Goal: Information Seeking & Learning: Check status

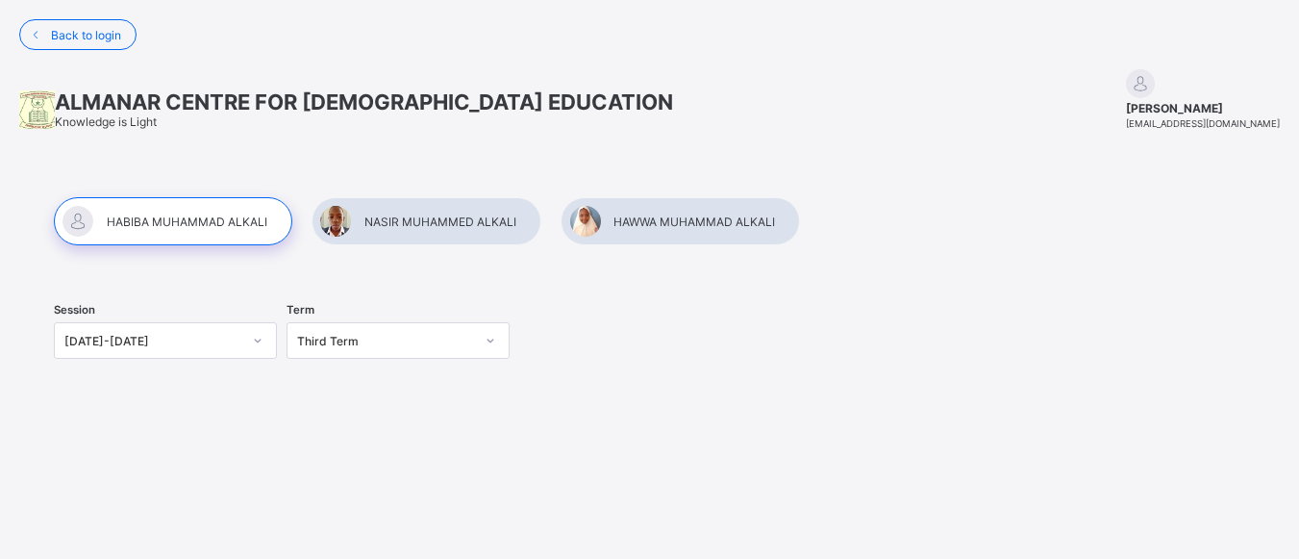
click at [184, 223] on div at bounding box center [173, 221] width 238 height 48
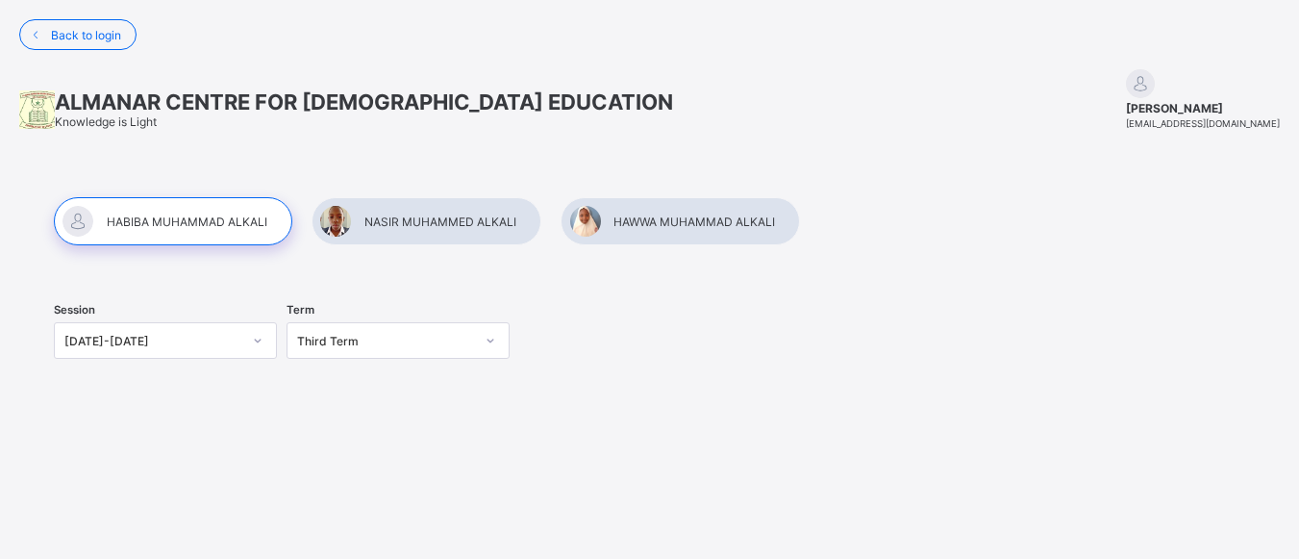
click at [184, 223] on div at bounding box center [173, 221] width 238 height 48
click at [410, 229] on div at bounding box center [426, 221] width 230 height 48
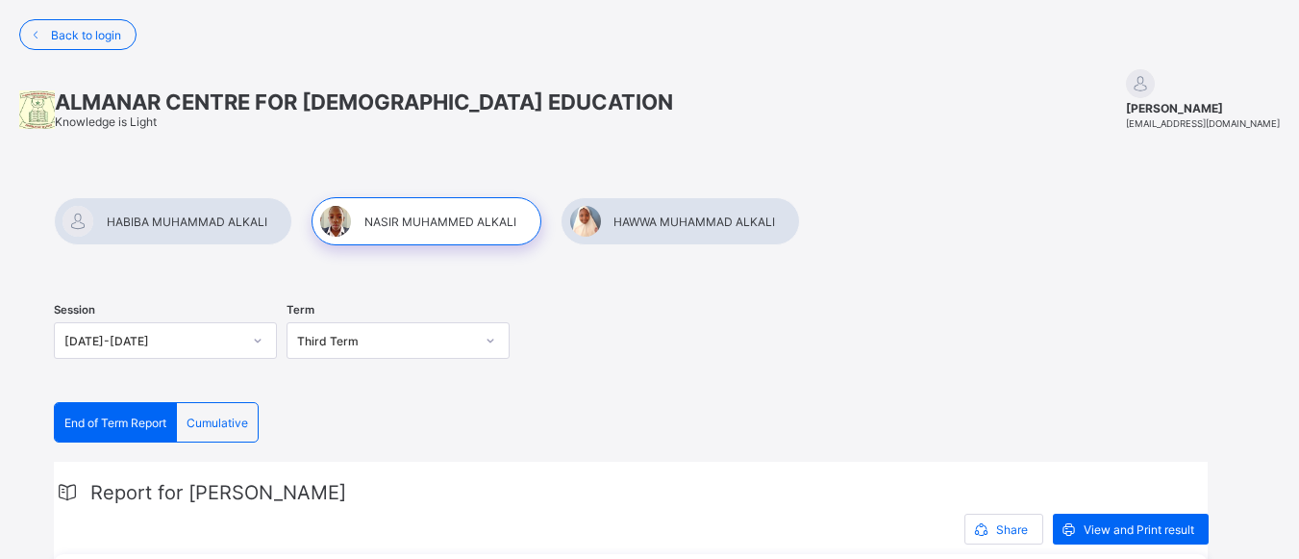
click at [185, 213] on div at bounding box center [173, 221] width 238 height 48
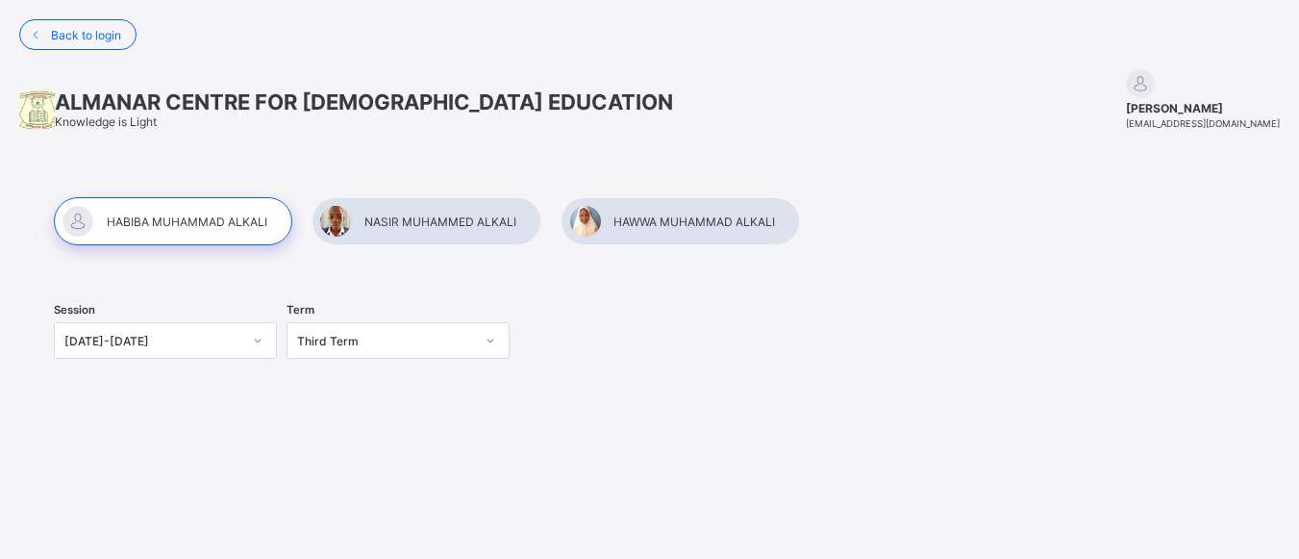
click at [210, 228] on div at bounding box center [173, 221] width 238 height 48
click at [418, 223] on div at bounding box center [426, 221] width 230 height 48
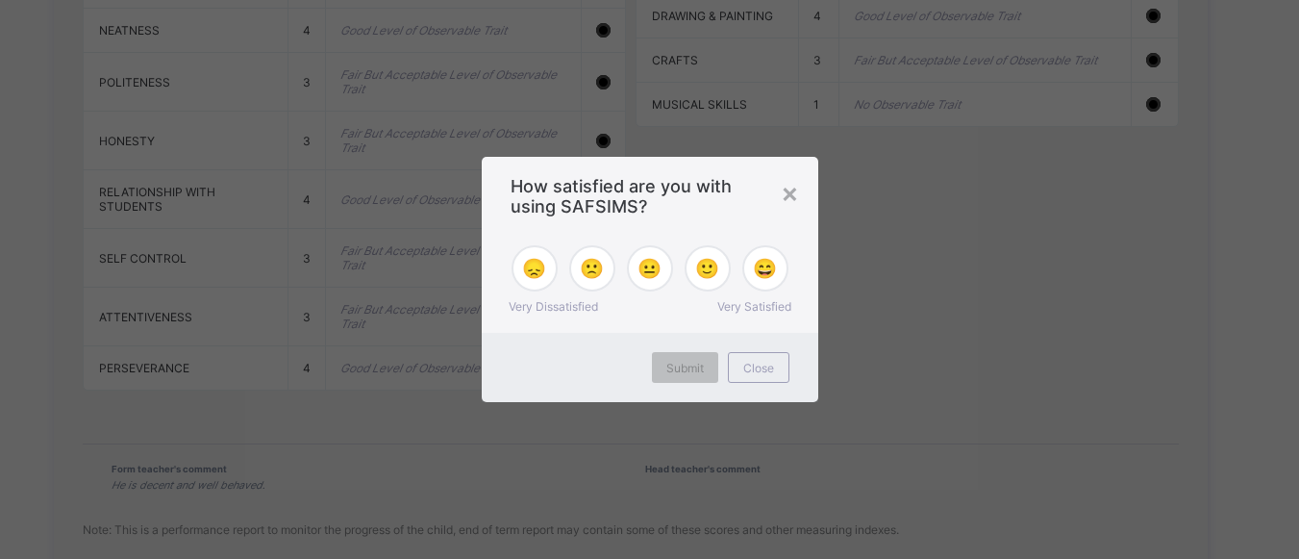
scroll to position [2372, 0]
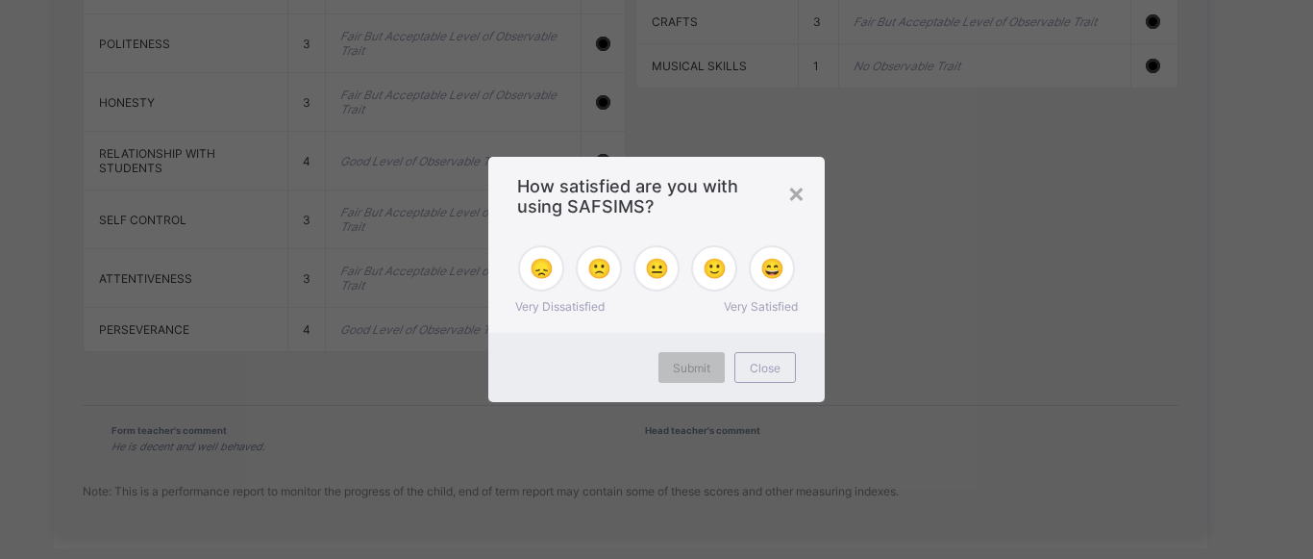
click at [1122, 379] on div "× How satisfied are you with using SAFSIMS? 😞 🙁 😐 🙂 😄 Very Dissatisfied Very Sa…" at bounding box center [656, 279] width 1313 height 559
click at [777, 257] on span "😄" at bounding box center [772, 268] width 24 height 23
click at [702, 374] on span "Submit" at bounding box center [691, 367] width 37 height 14
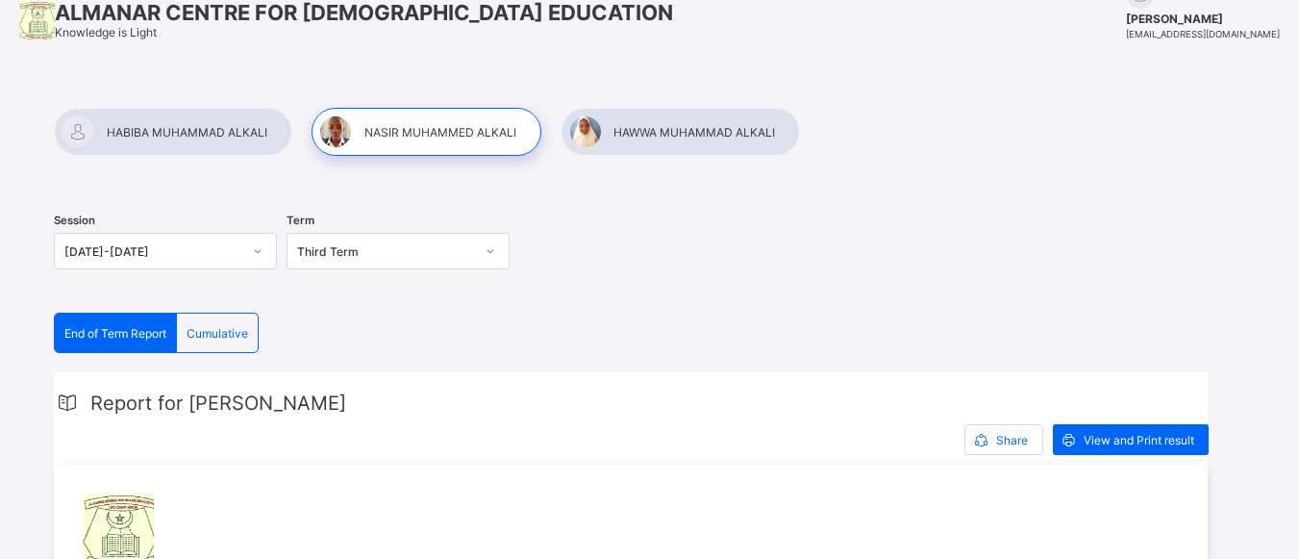
scroll to position [51, 0]
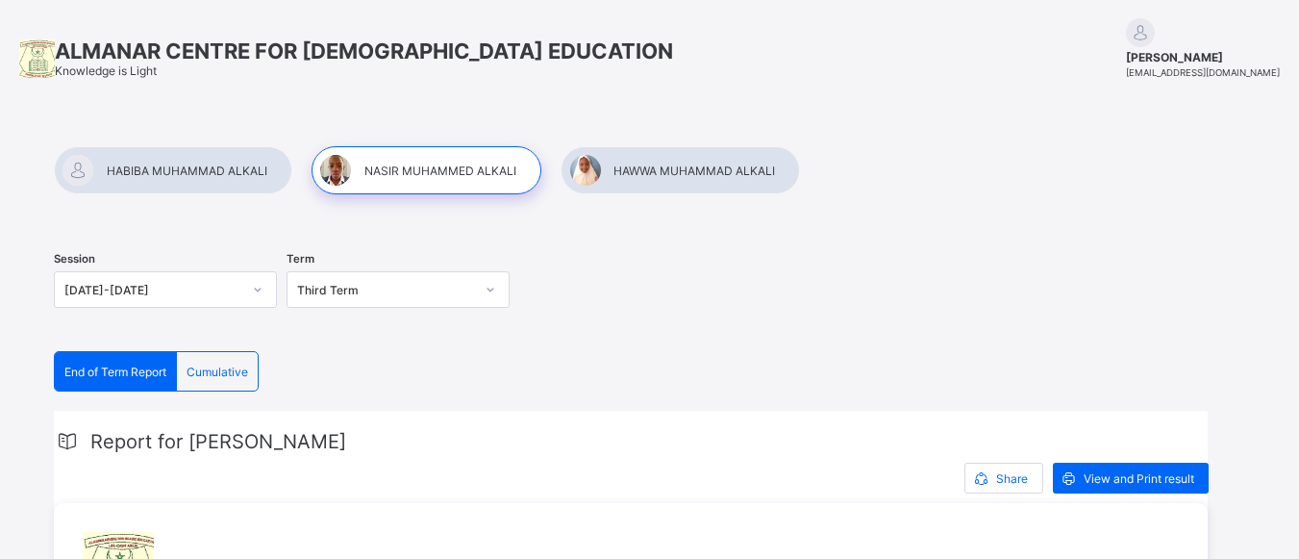
click at [221, 374] on span "Cumulative" at bounding box center [217, 371] width 62 height 14
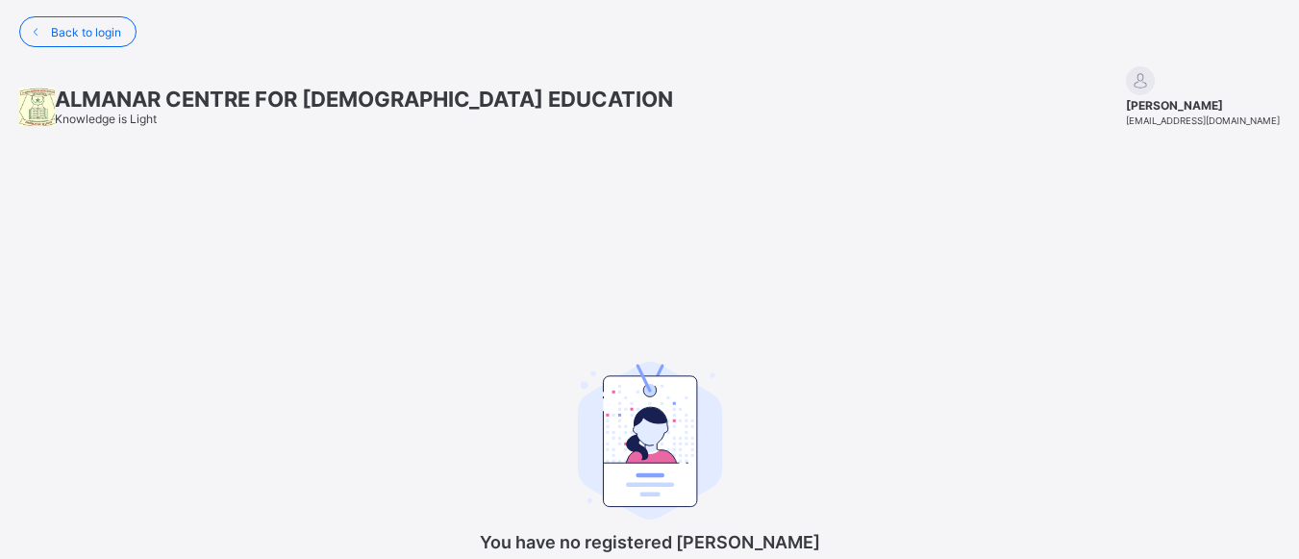
scroll to position [0, 0]
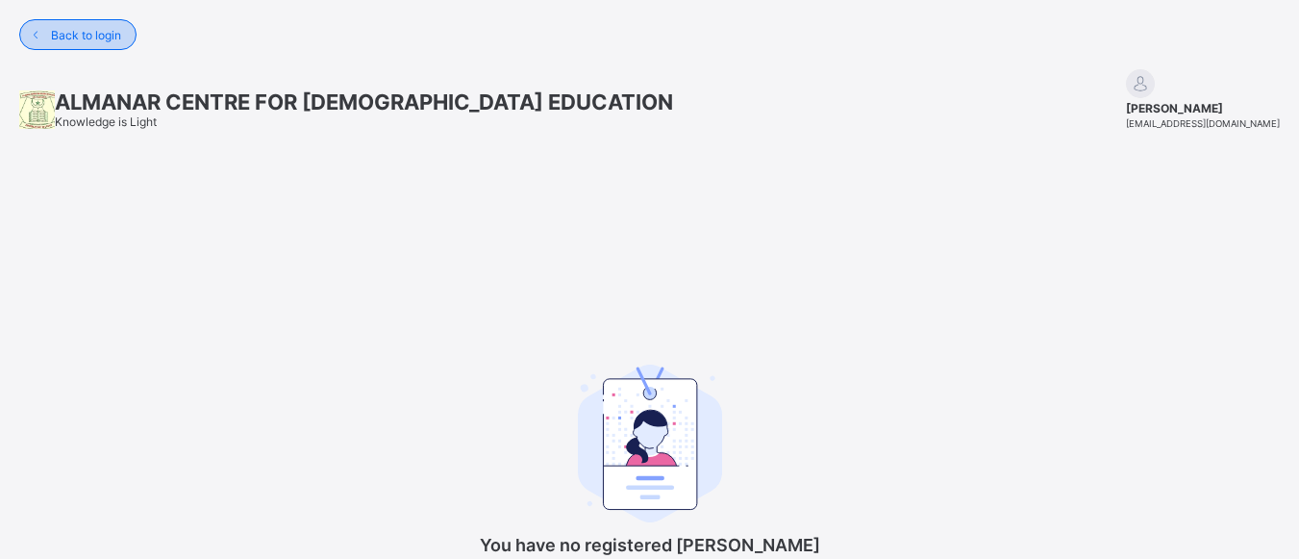
click at [93, 30] on span "Back to login" at bounding box center [86, 35] width 70 height 14
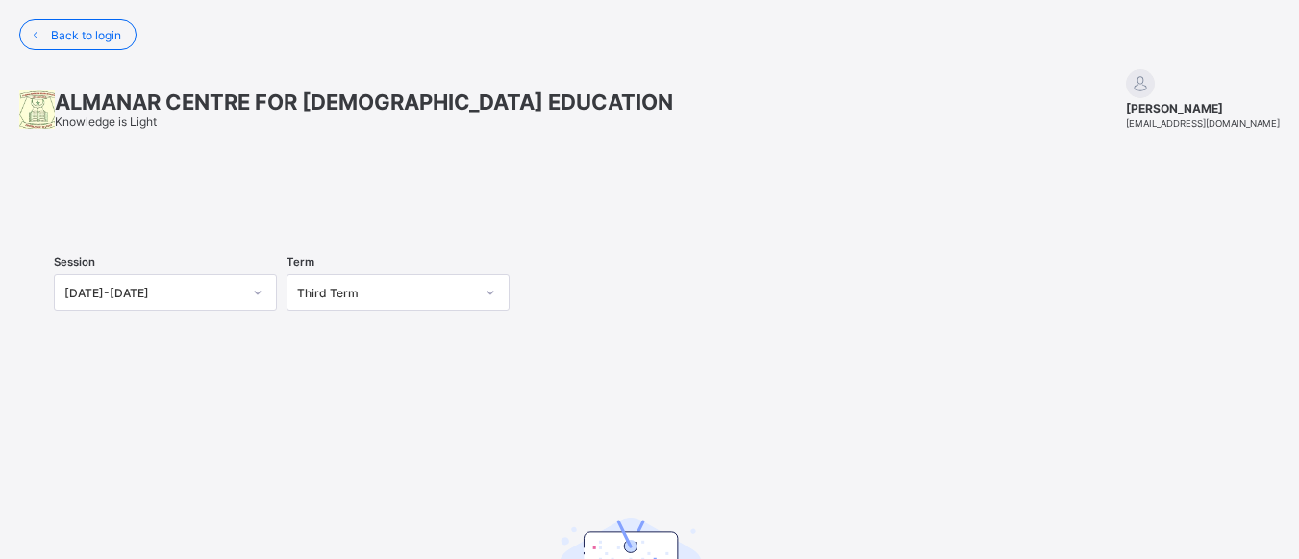
click at [636, 197] on div at bounding box center [649, 197] width 1191 height 0
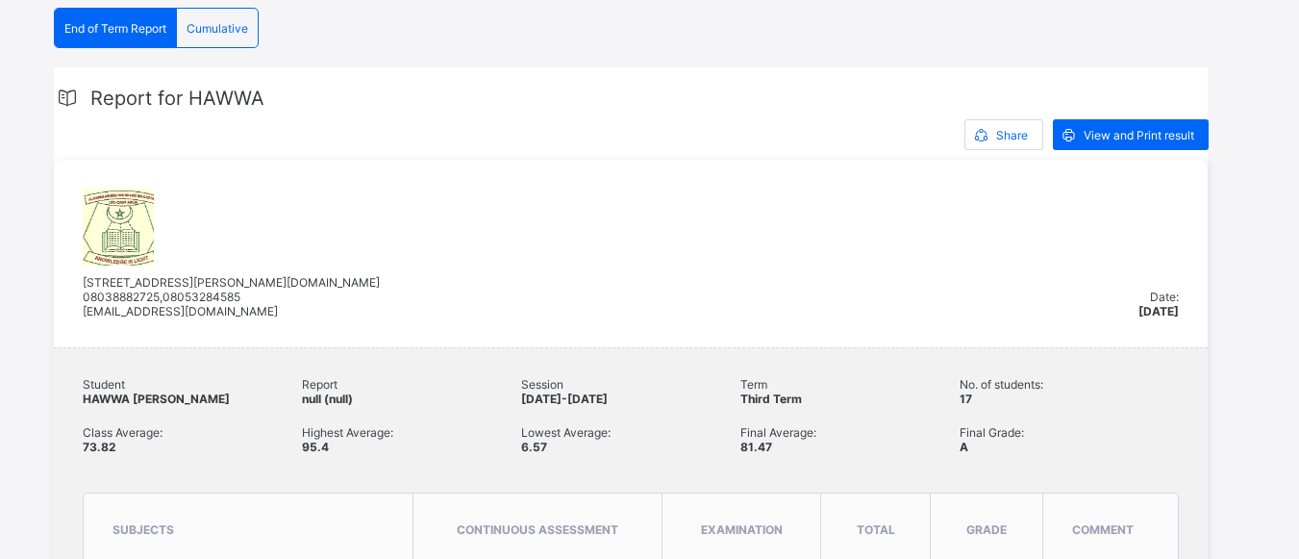
scroll to position [308, 0]
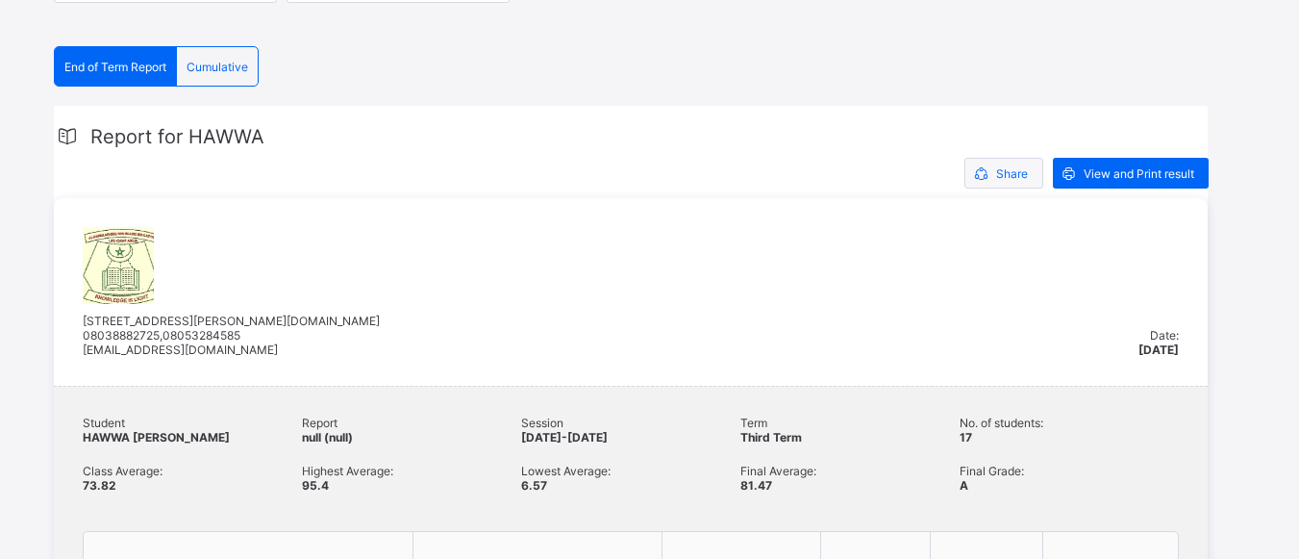
click at [1006, 181] on span "Share" at bounding box center [1012, 173] width 32 height 14
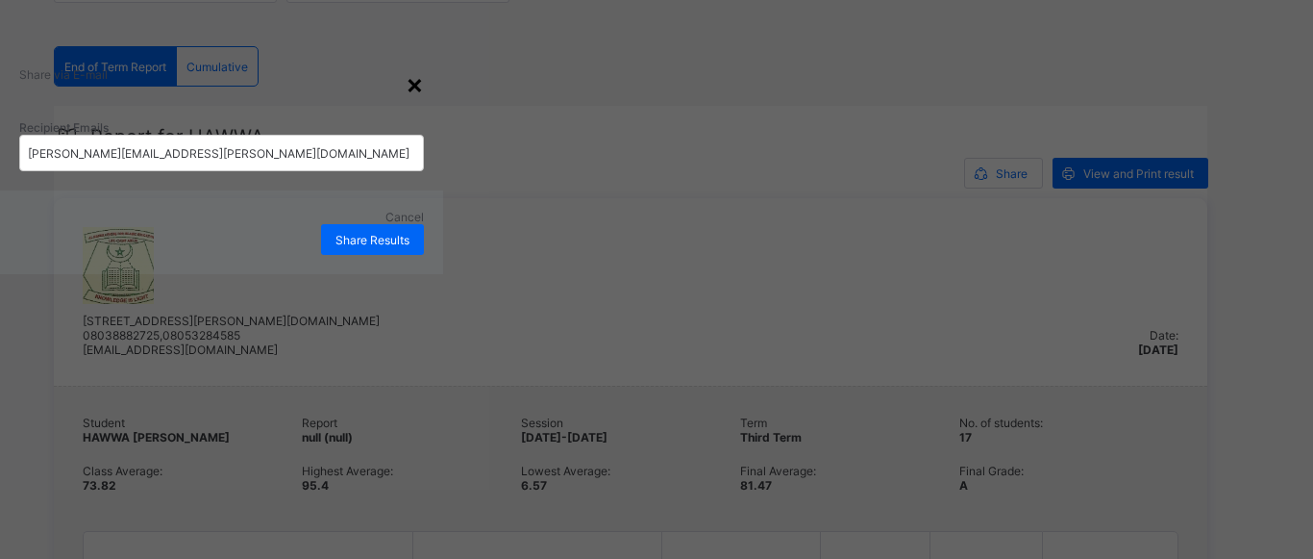
click at [424, 100] on div "×" at bounding box center [415, 83] width 18 height 33
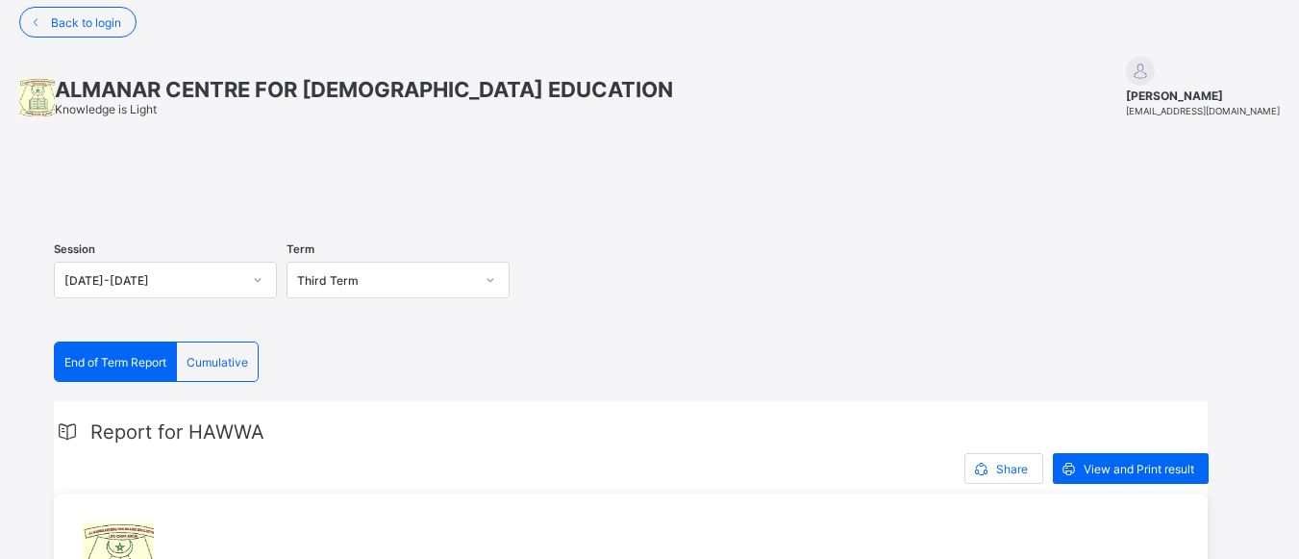
scroll to position [0, 0]
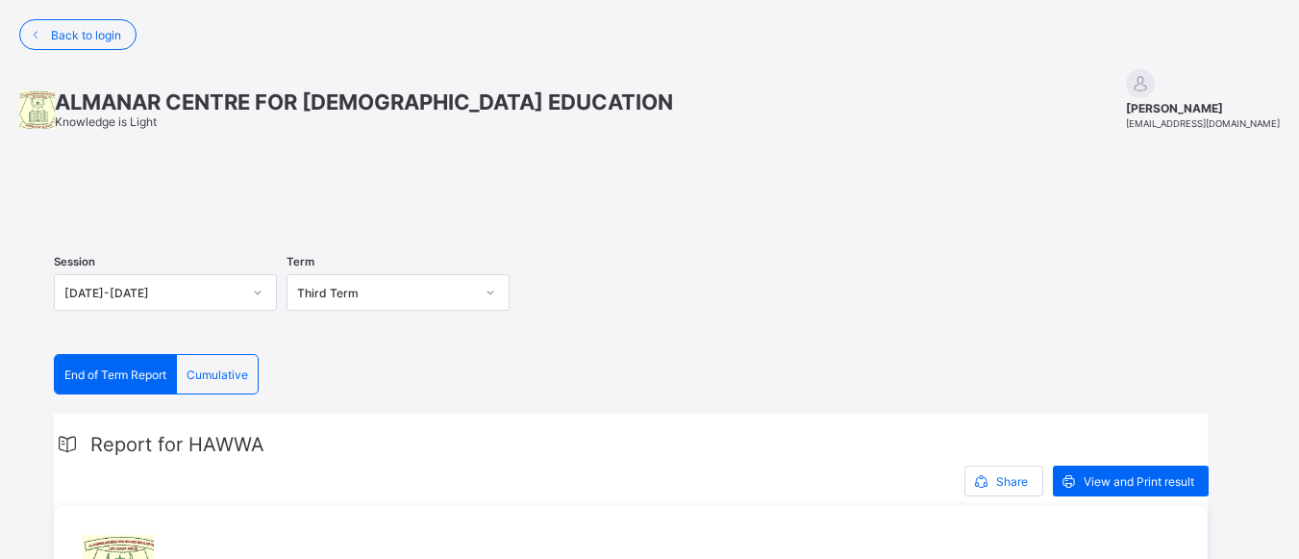
click at [206, 197] on div at bounding box center [649, 197] width 1191 height 0
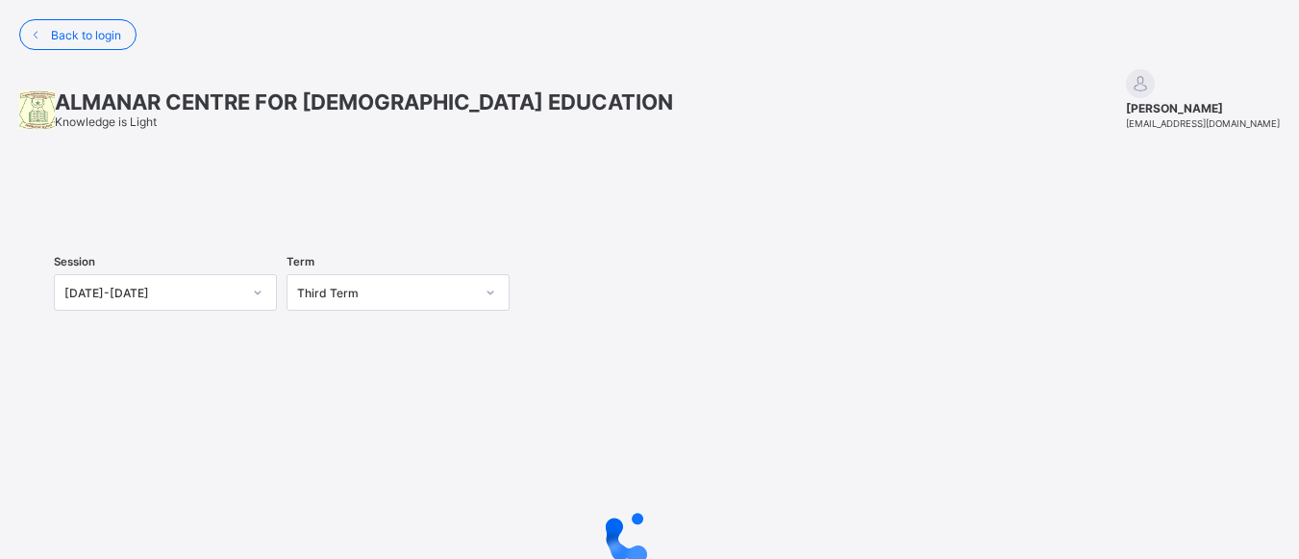
click at [92, 197] on div at bounding box center [649, 197] width 1191 height 0
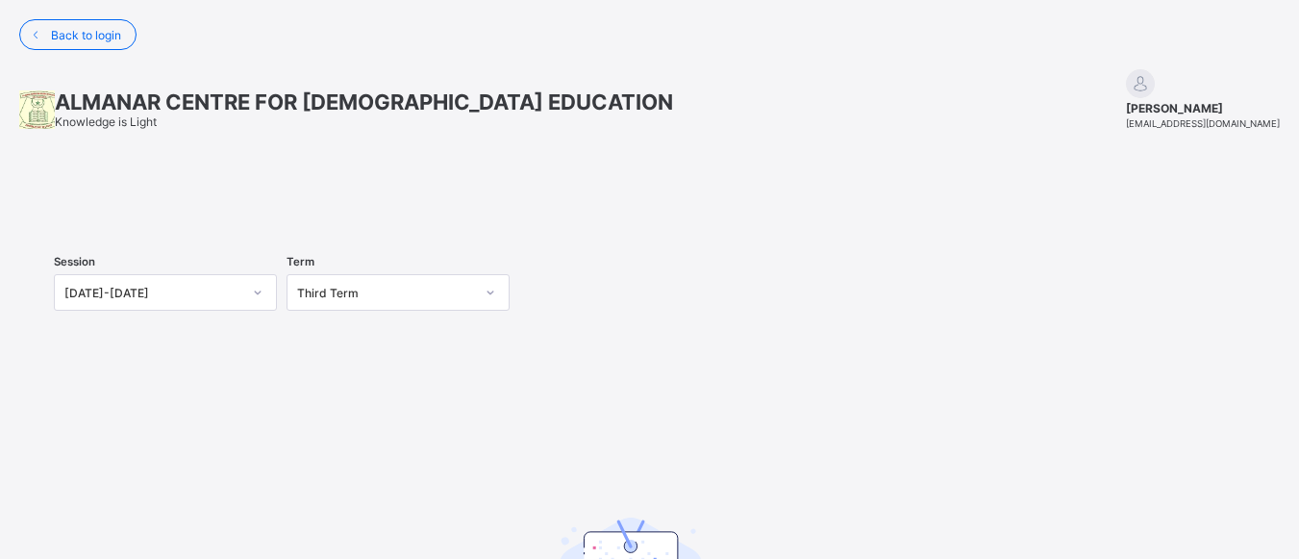
click at [447, 197] on div at bounding box center [649, 197] width 1191 height 0
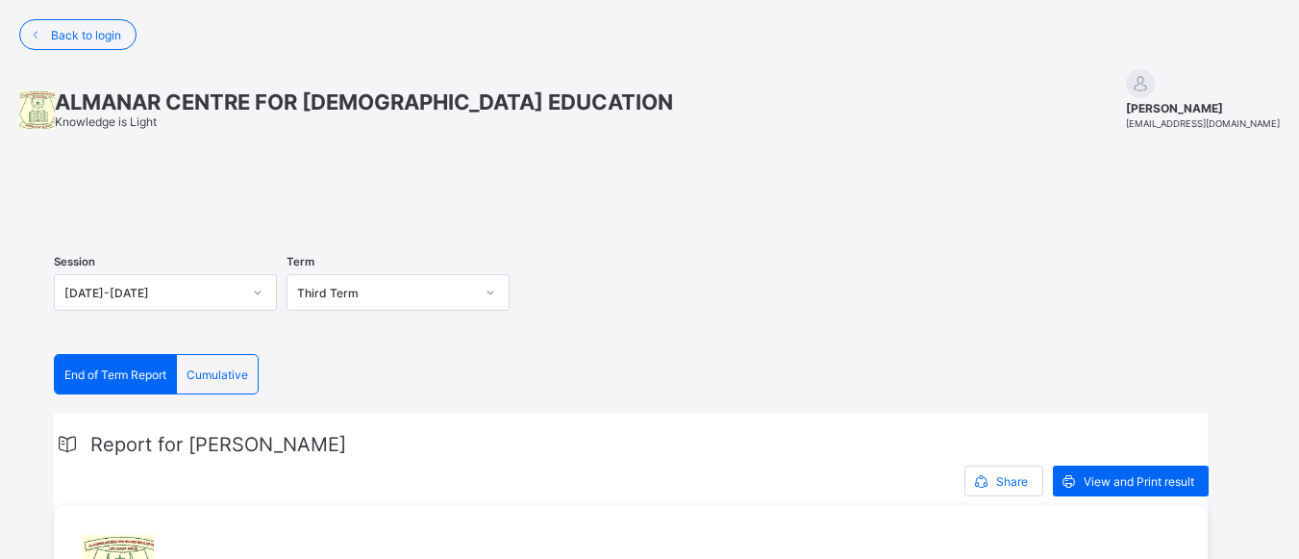
click at [179, 197] on div at bounding box center [649, 197] width 1191 height 0
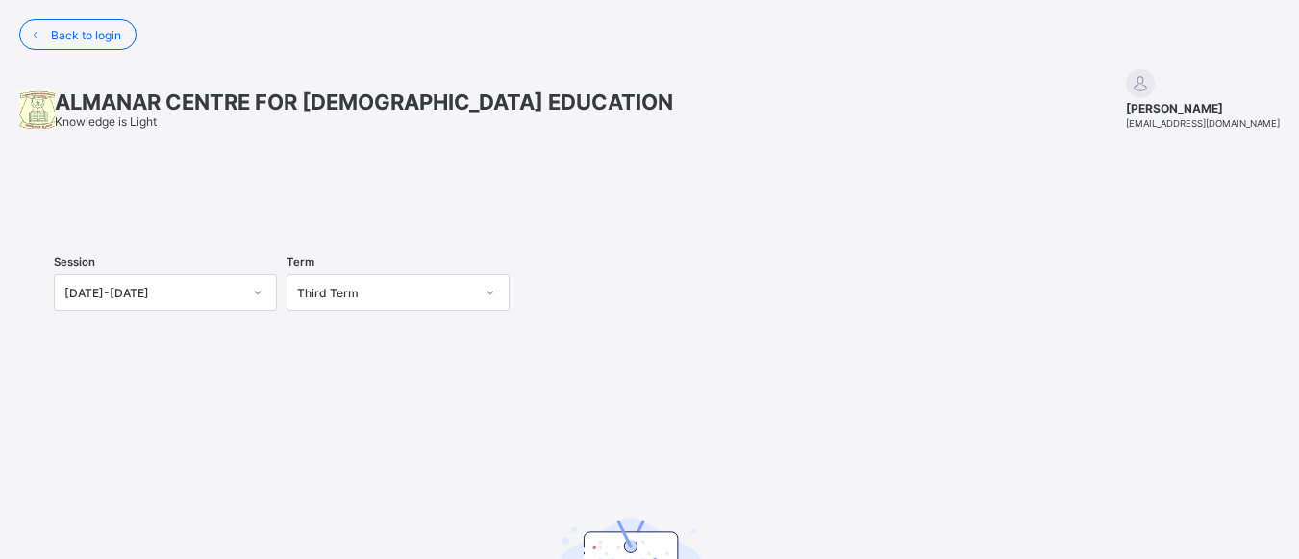
click at [148, 197] on div at bounding box center [649, 197] width 1191 height 0
click at [85, 197] on div at bounding box center [649, 197] width 1191 height 0
click at [193, 197] on div at bounding box center [649, 197] width 1191 height 0
click at [663, 197] on div at bounding box center [649, 197] width 1191 height 0
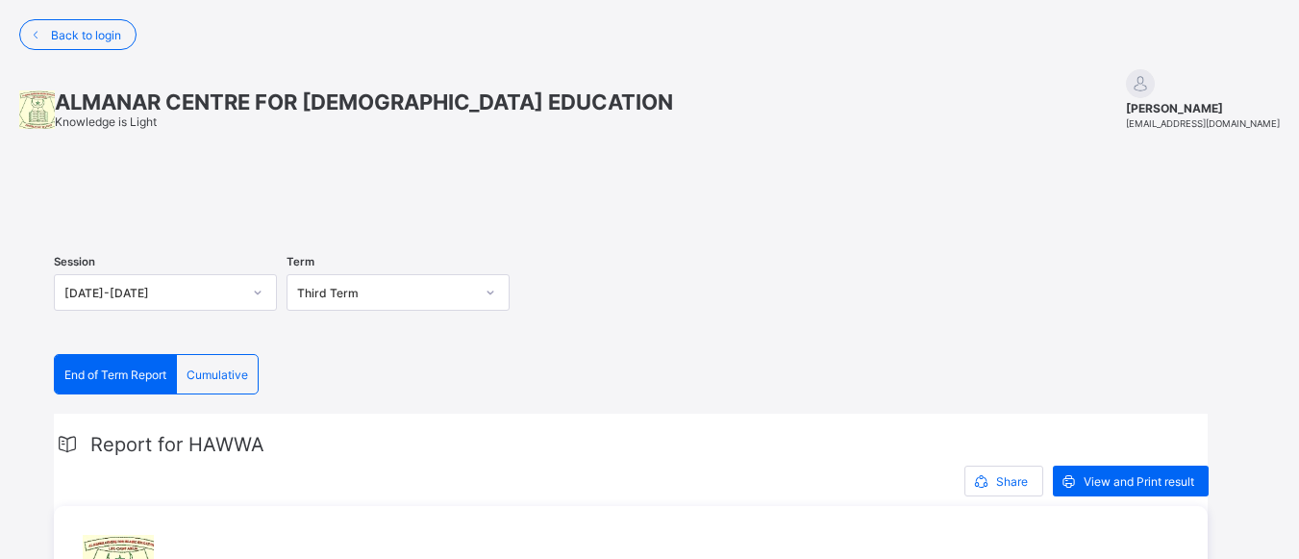
click at [220, 197] on div at bounding box center [649, 197] width 1191 height 0
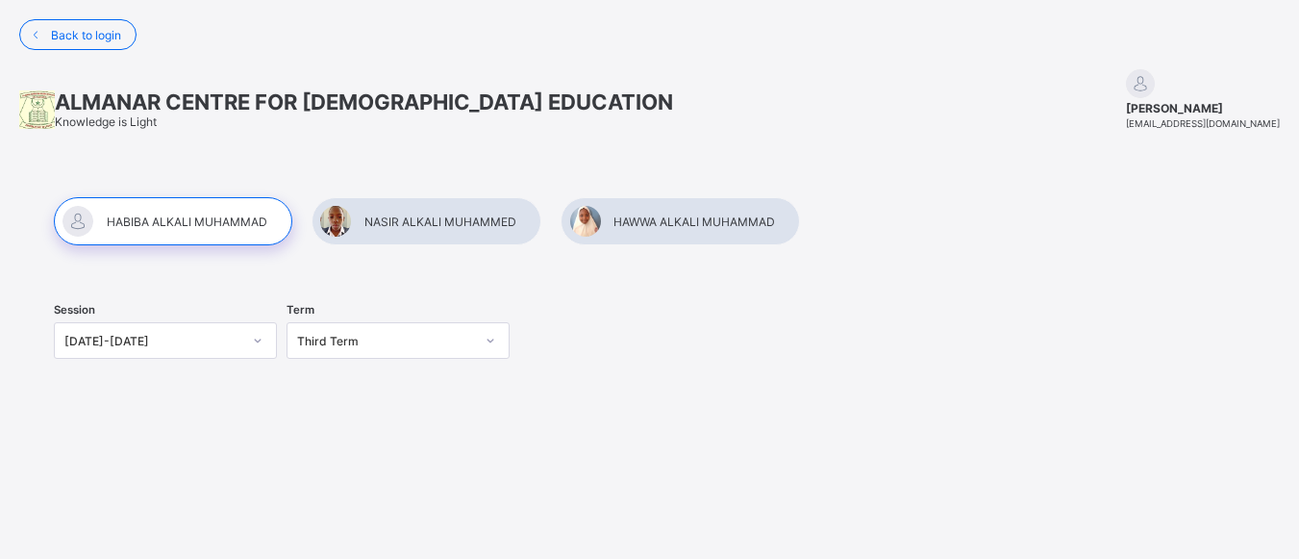
click at [166, 217] on div at bounding box center [173, 221] width 238 height 48
click at [385, 234] on div at bounding box center [426, 221] width 230 height 48
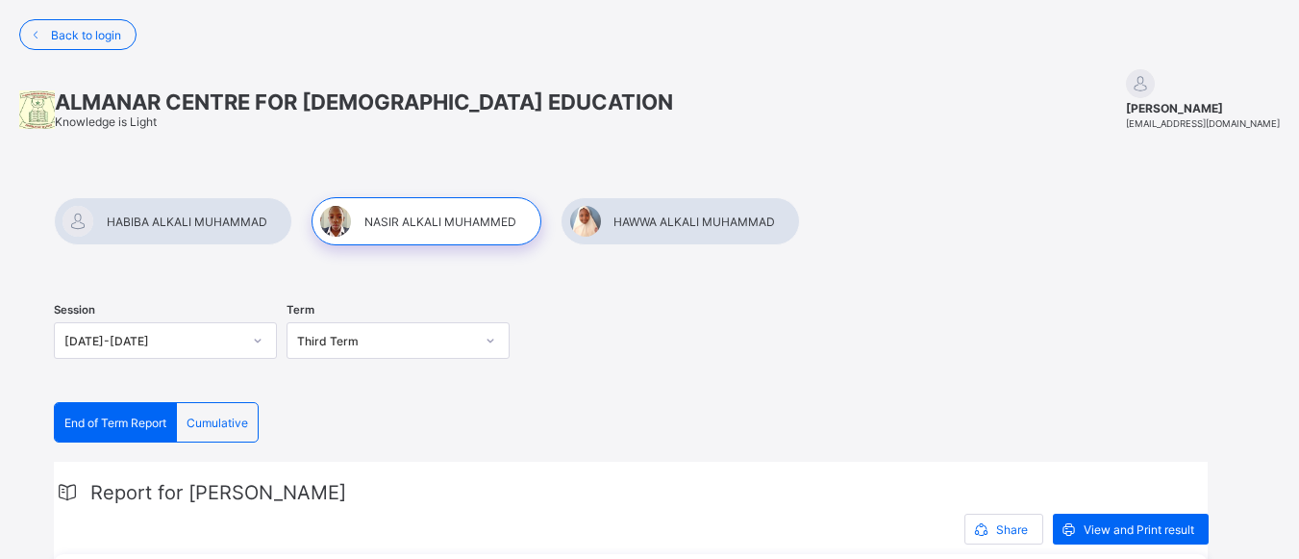
click at [204, 219] on div at bounding box center [173, 221] width 238 height 48
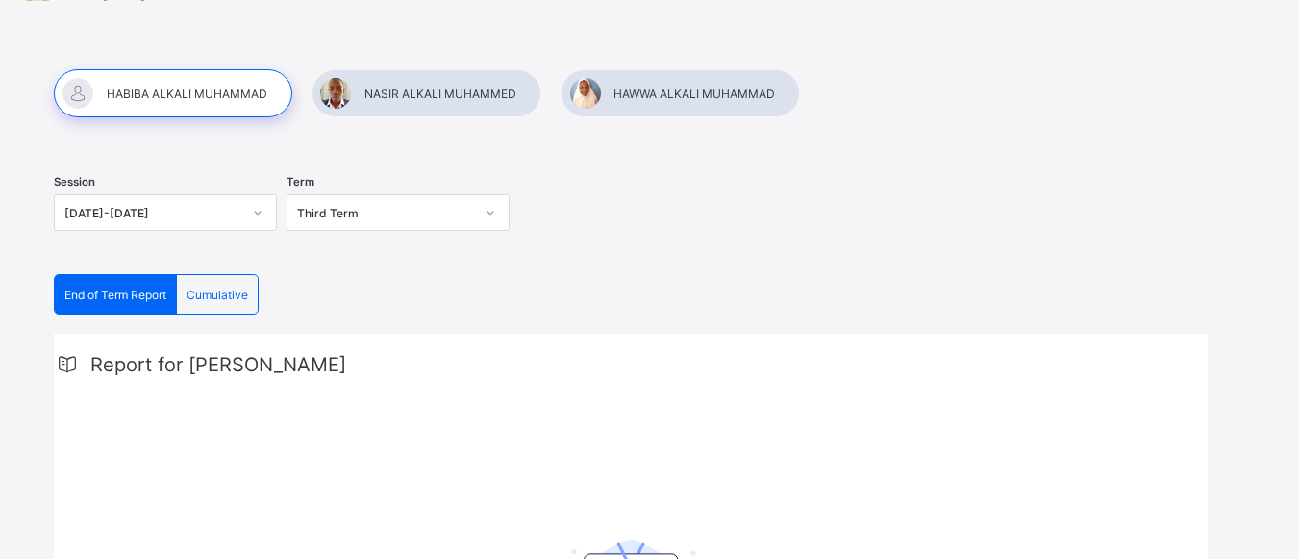
scroll to position [269, 0]
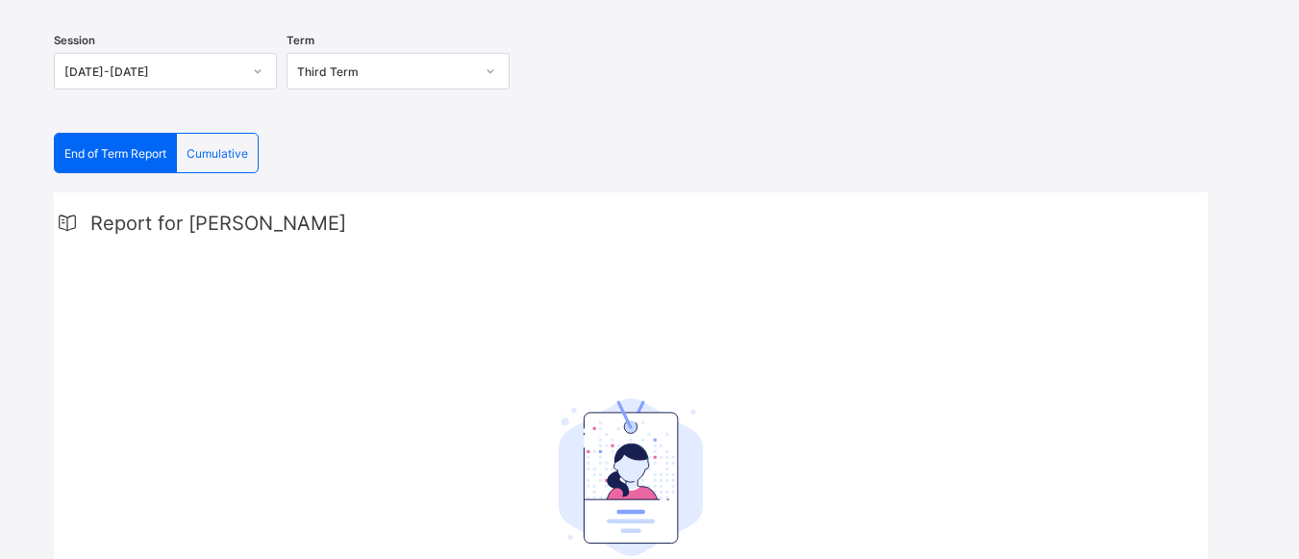
click at [237, 149] on span "Cumulative" at bounding box center [217, 153] width 62 height 14
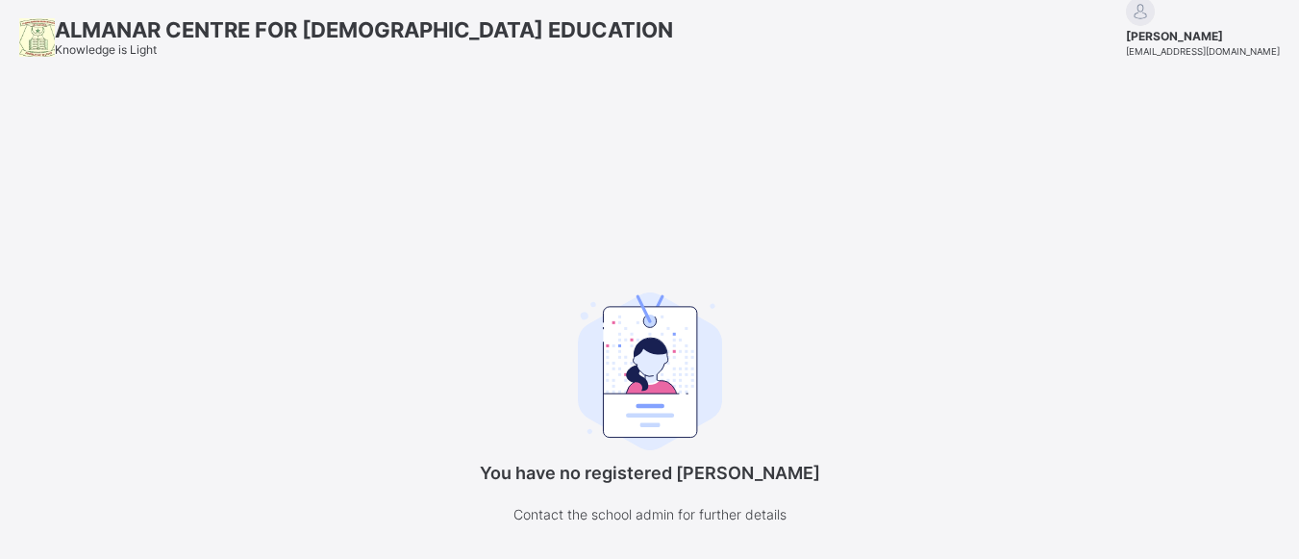
scroll to position [0, 0]
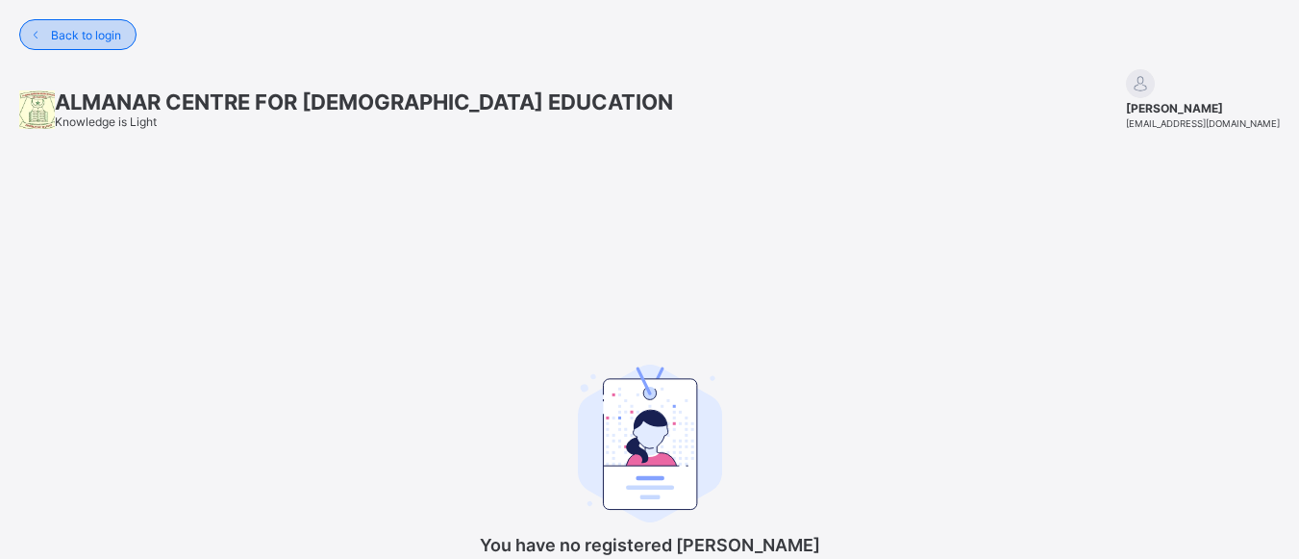
click at [87, 39] on span "Back to login" at bounding box center [86, 35] width 70 height 14
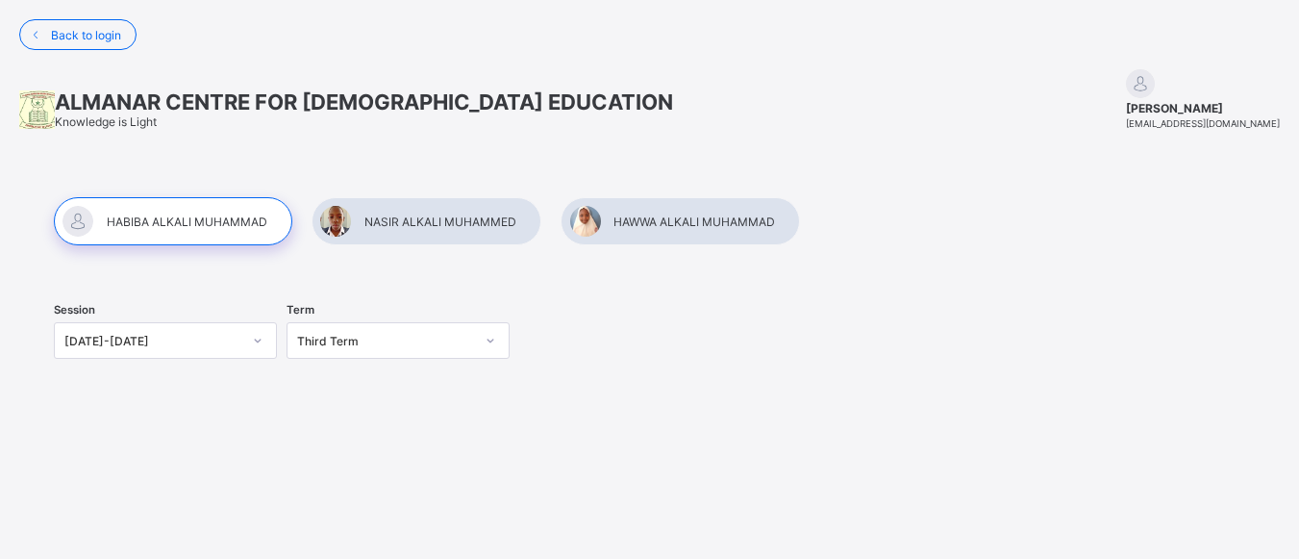
click at [158, 225] on div at bounding box center [173, 221] width 238 height 48
